Goal: Task Accomplishment & Management: Manage account settings

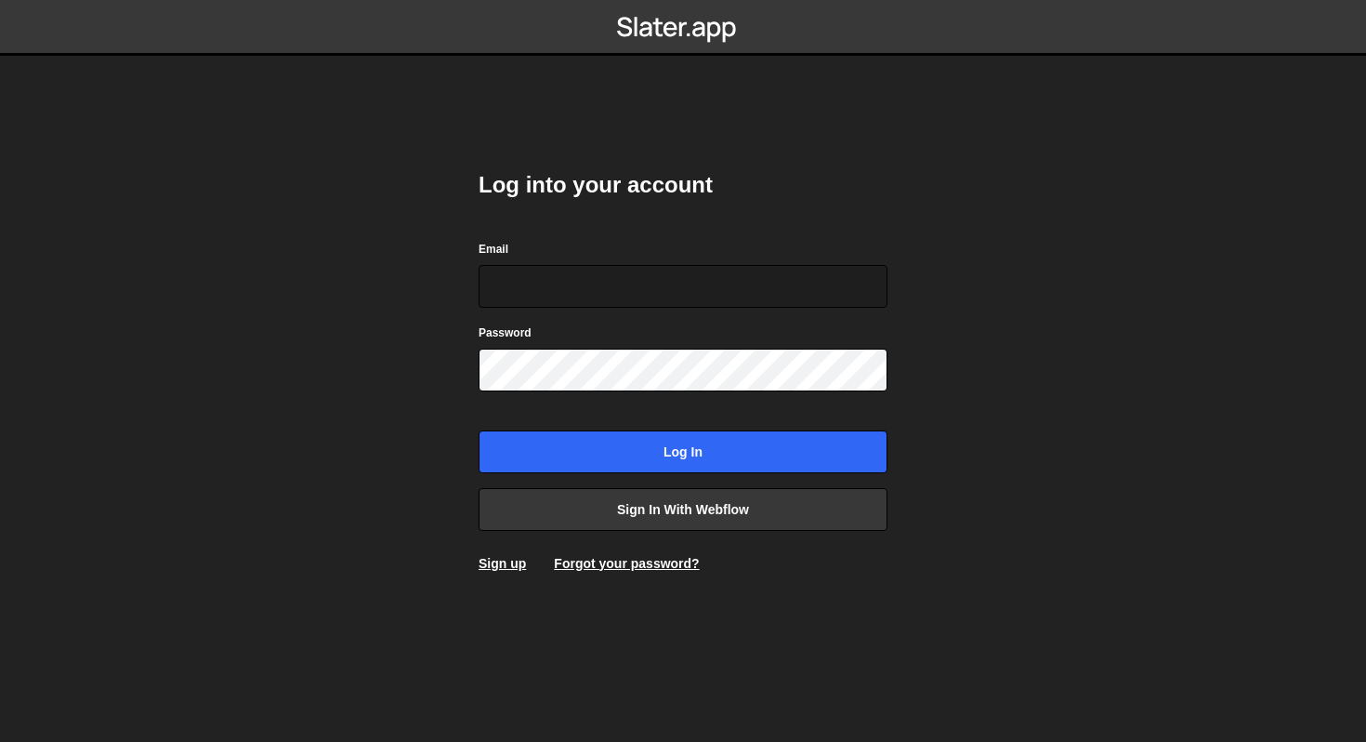
type input "[EMAIL_ADDRESS][DOMAIN_NAME]"
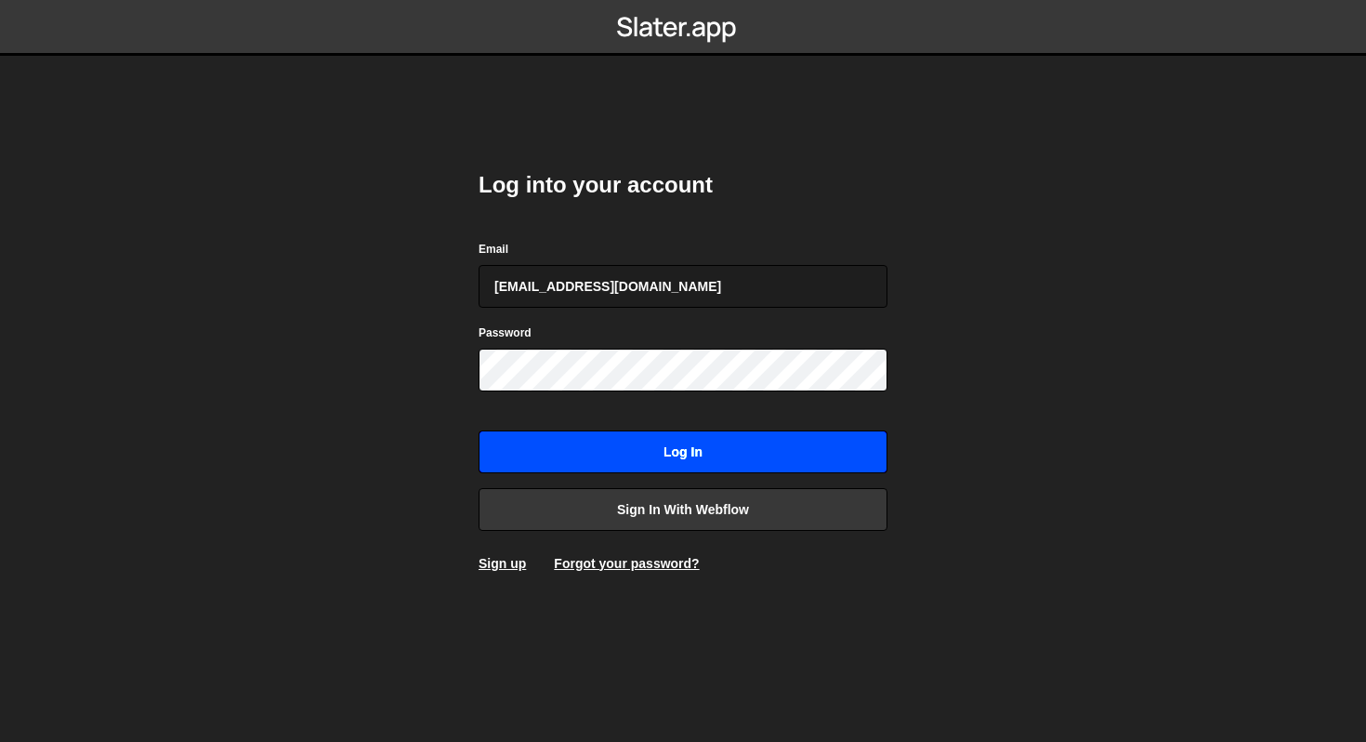
click at [686, 455] on input "Log in" at bounding box center [683, 451] width 409 height 43
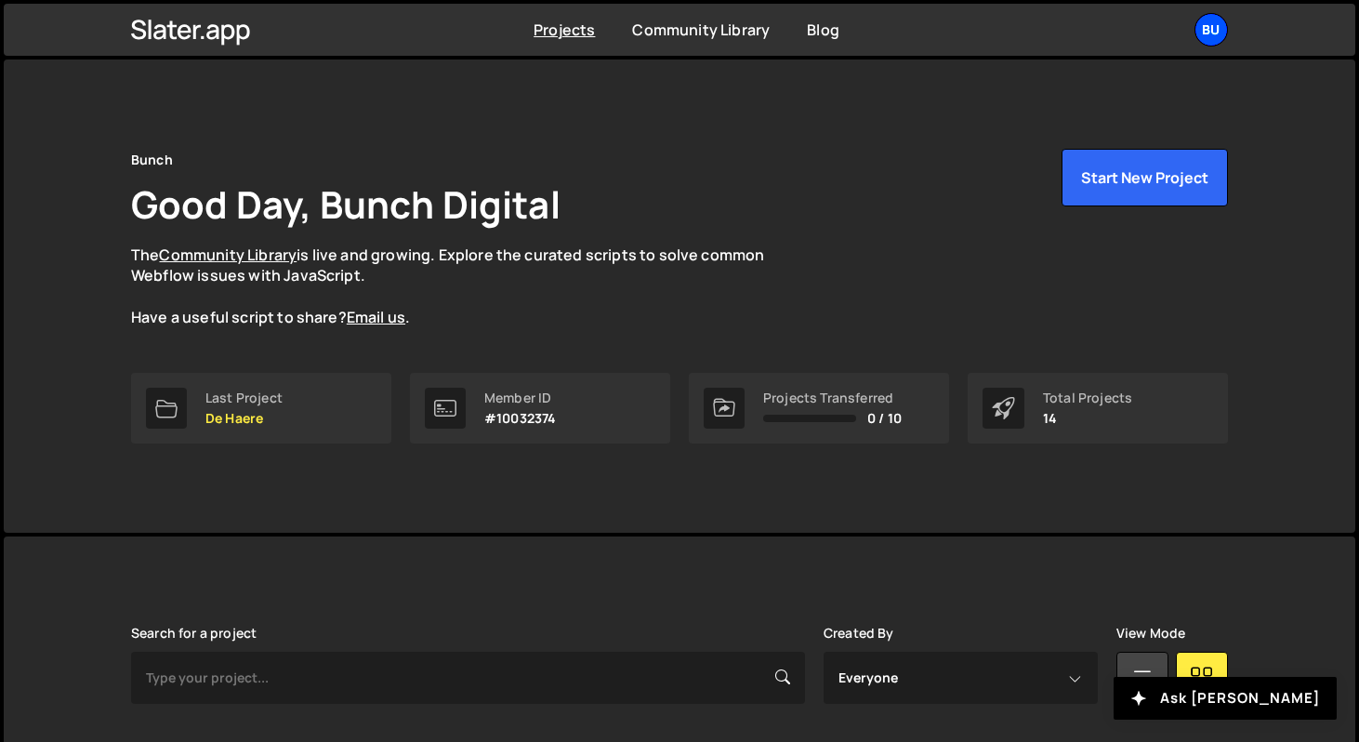
click at [1204, 13] on div "Bu" at bounding box center [1210, 29] width 33 height 33
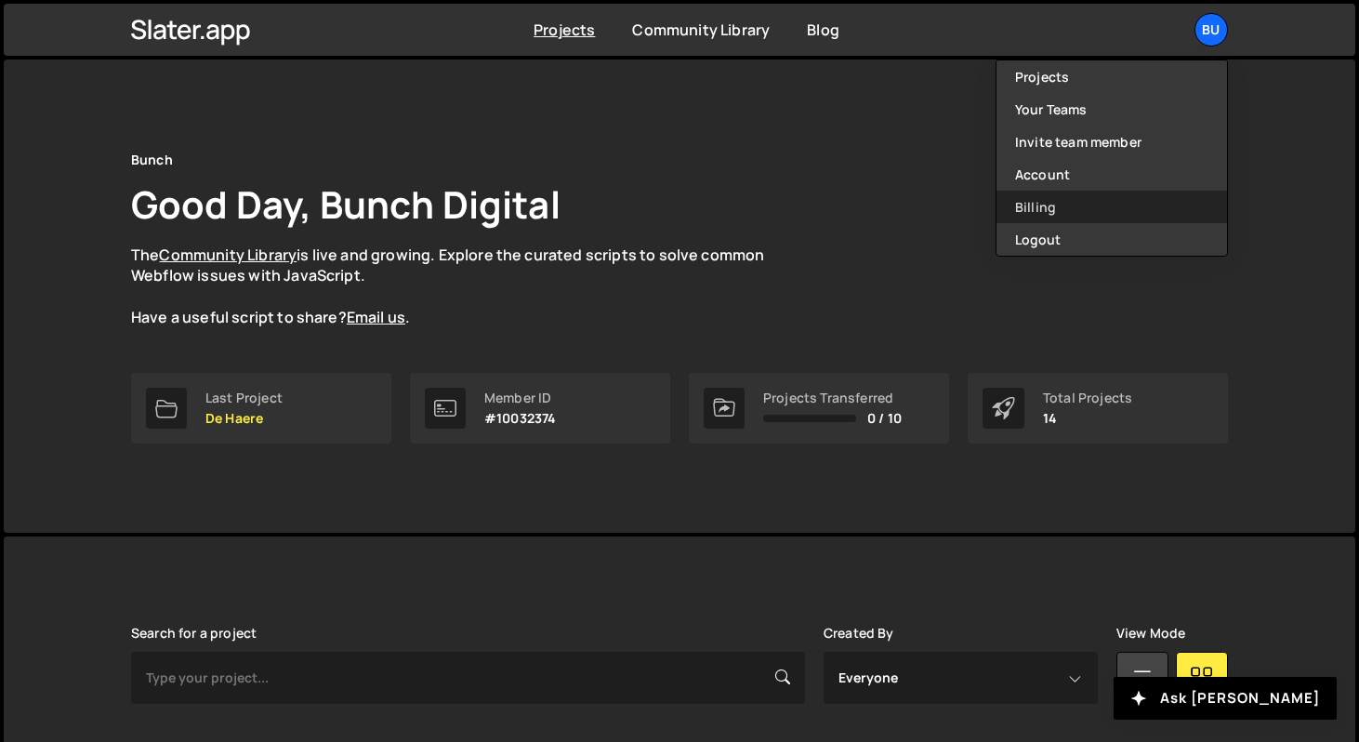
click at [1061, 203] on link "Billing" at bounding box center [1111, 206] width 230 height 33
